Goal: Obtain resource: Obtain resource

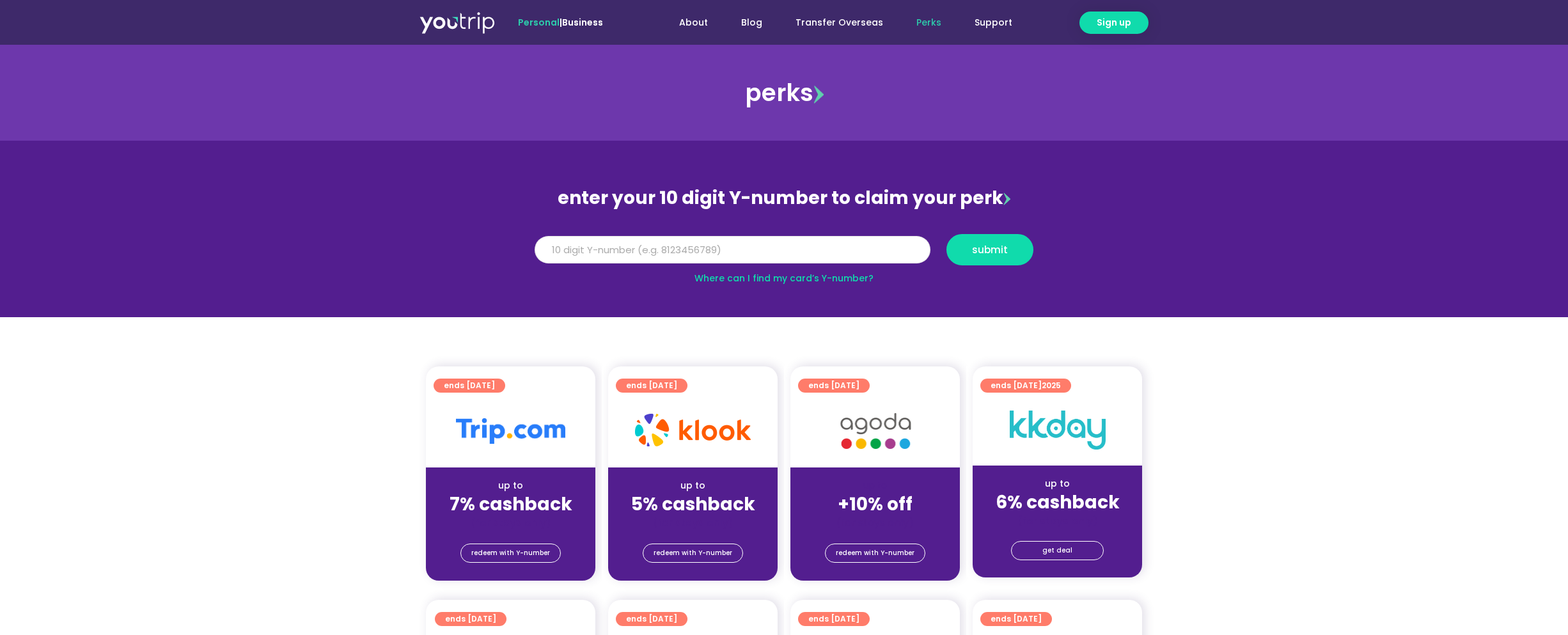
click at [690, 254] on input "Y Number" at bounding box center [733, 250] width 396 height 28
type input "8186233252"
click at [947, 234] on button "submit" at bounding box center [990, 249] width 87 height 31
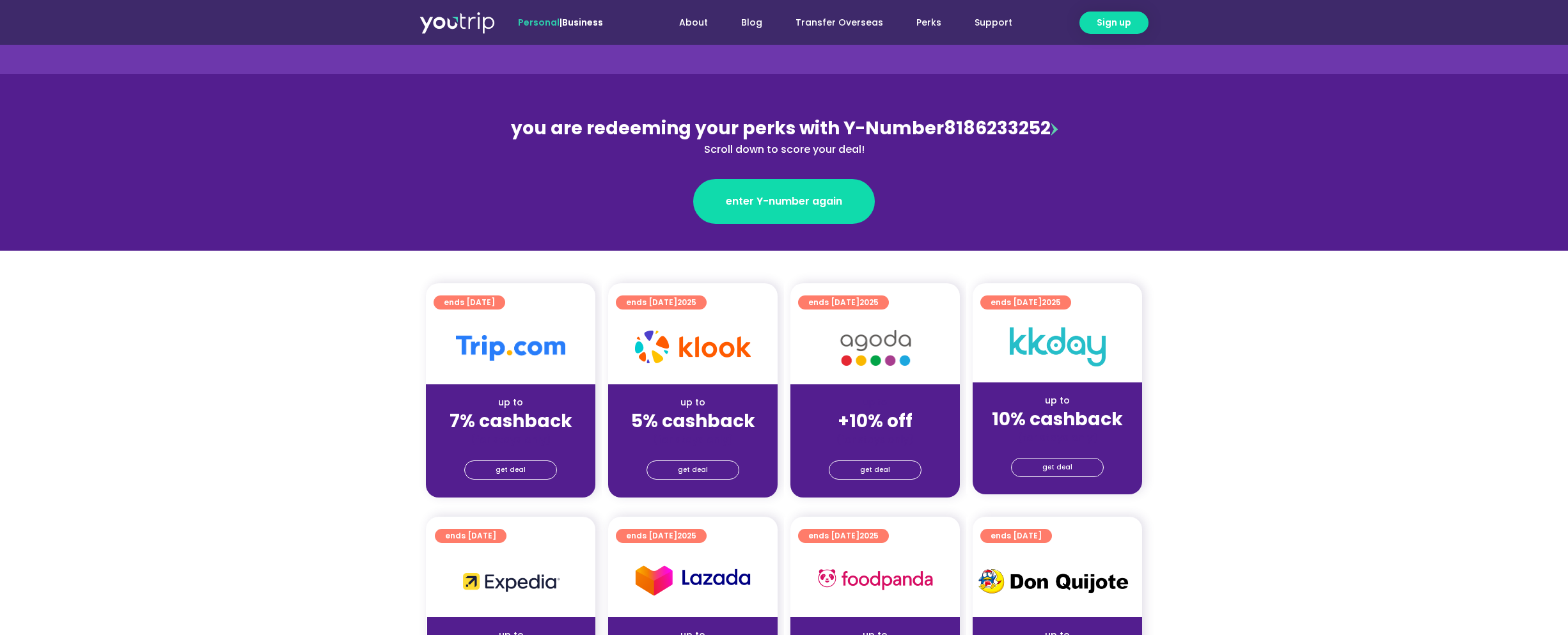
scroll to position [192, 0]
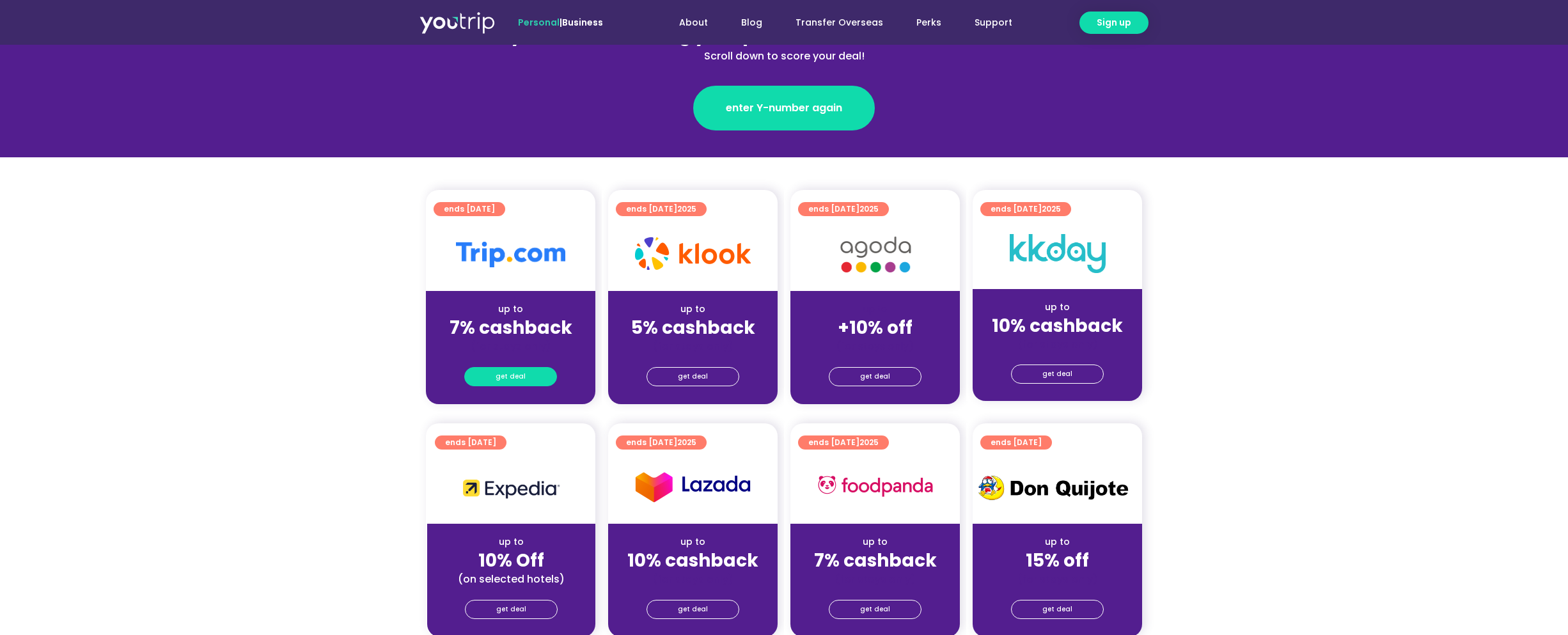
click at [523, 374] on span "get deal" at bounding box center [510, 376] width 30 height 18
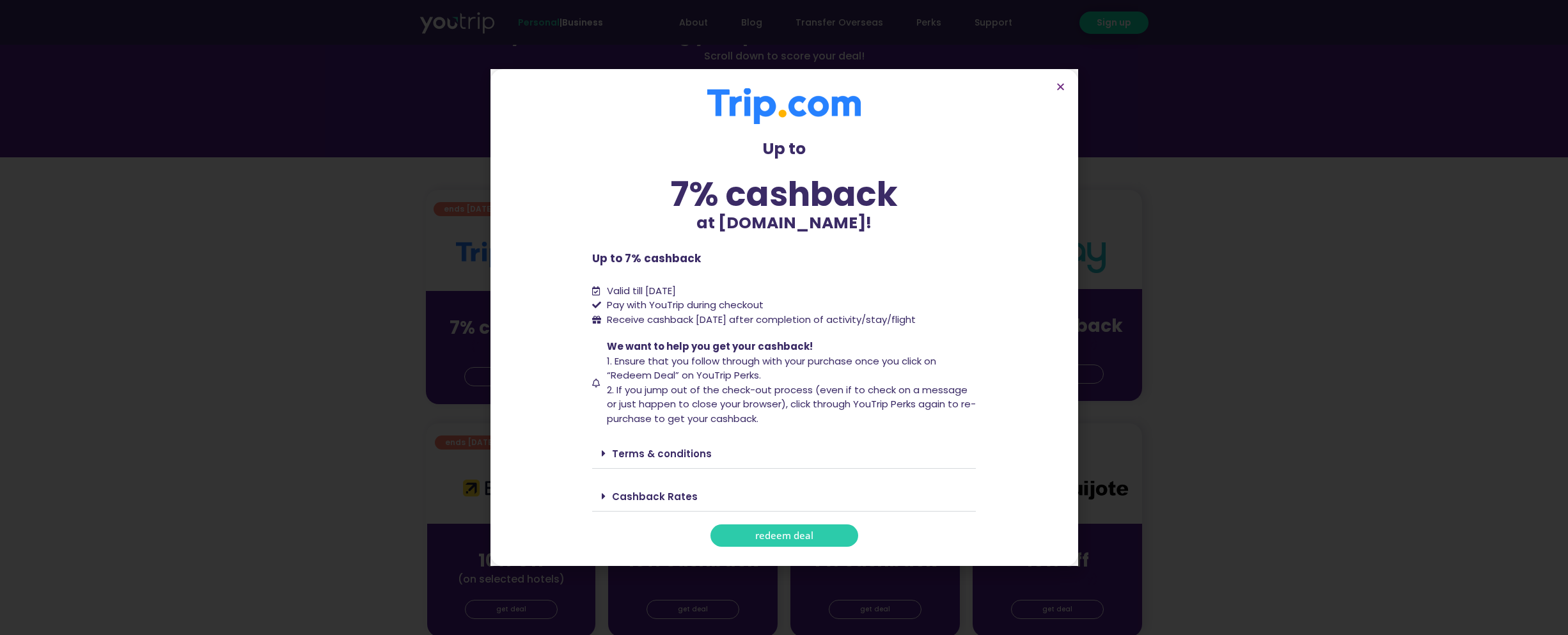
click at [805, 528] on link "redeem deal" at bounding box center [784, 535] width 148 height 22
